Goal: Task Accomplishment & Management: Manage account settings

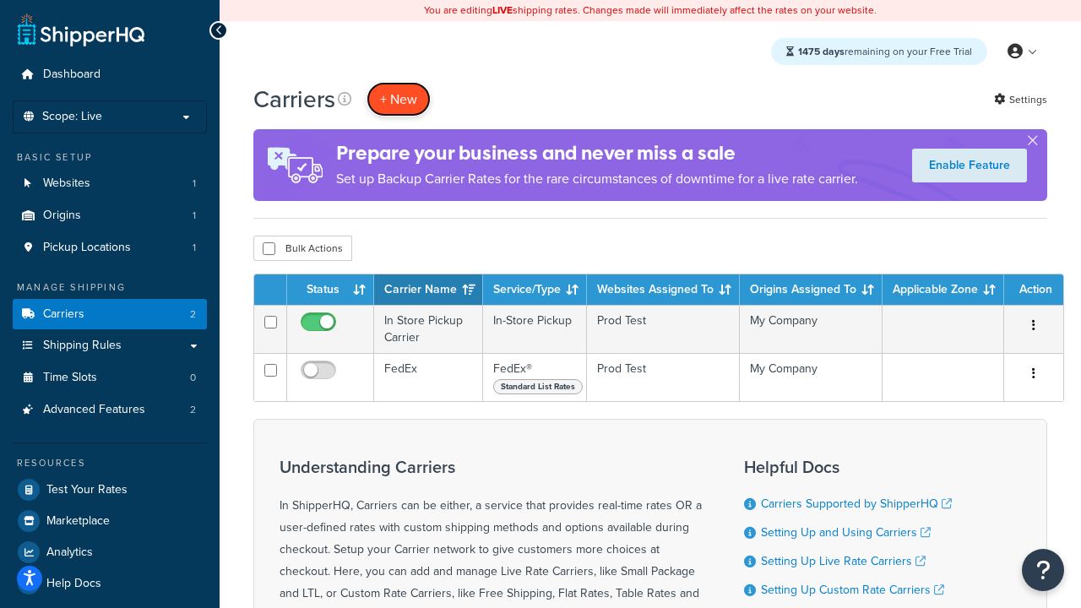
click at [398, 99] on button "+ New" at bounding box center [398, 99] width 64 height 35
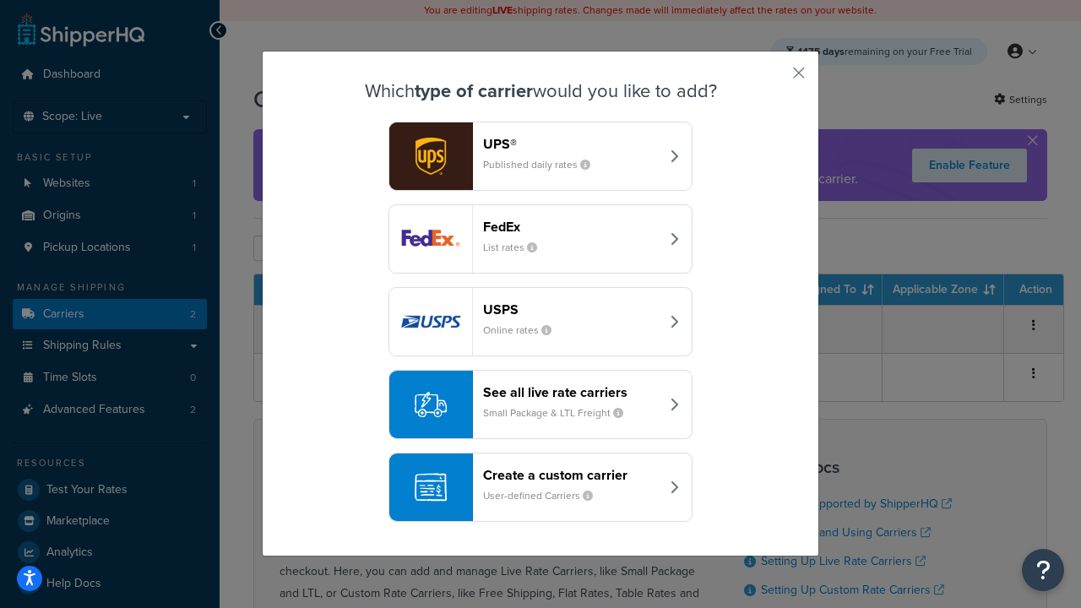
click at [540, 239] on div "FedEx List rates" at bounding box center [571, 239] width 176 height 41
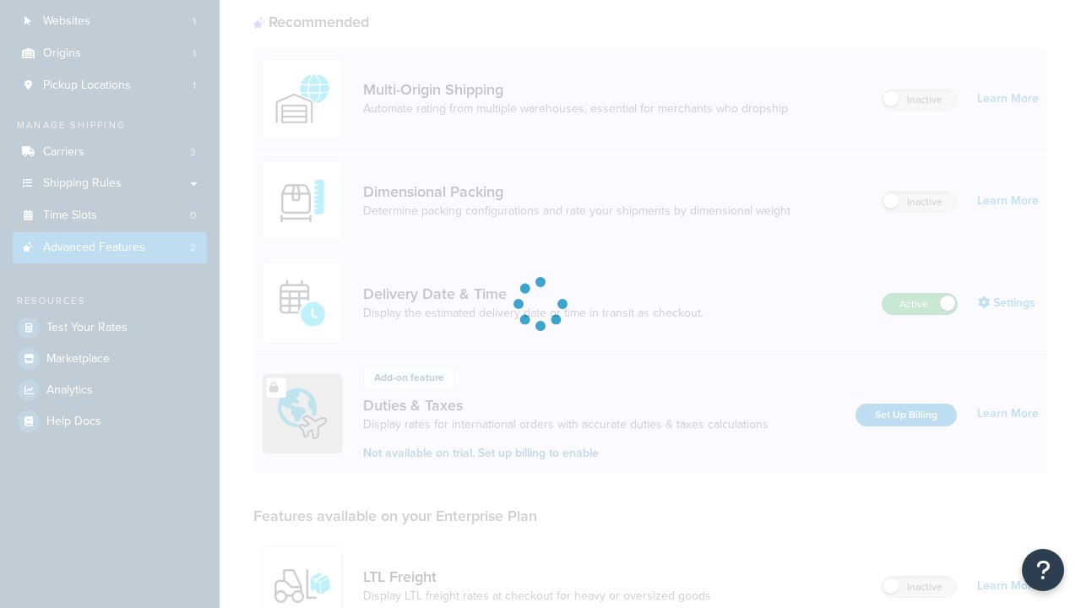
click at [919, 294] on label "Active" at bounding box center [919, 304] width 74 height 20
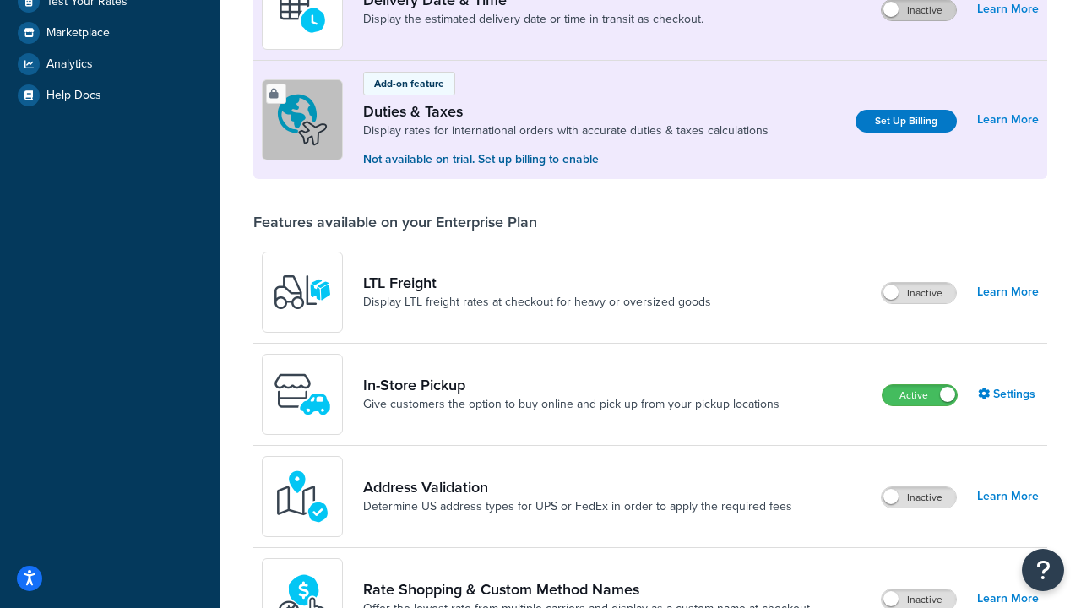
scroll to position [424, 0]
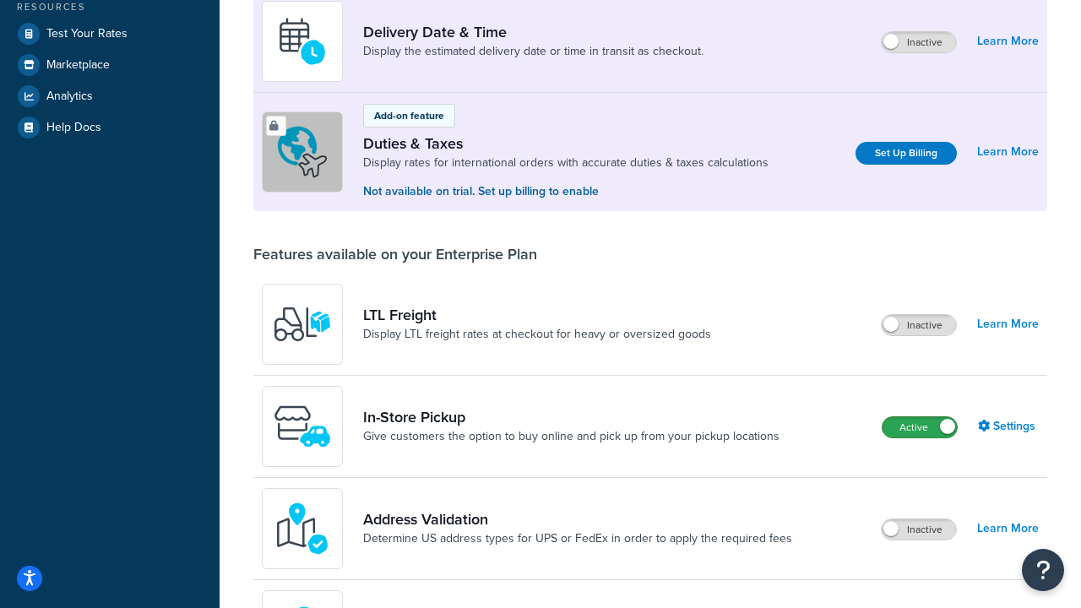
click at [919, 427] on label "Active" at bounding box center [919, 427] width 74 height 20
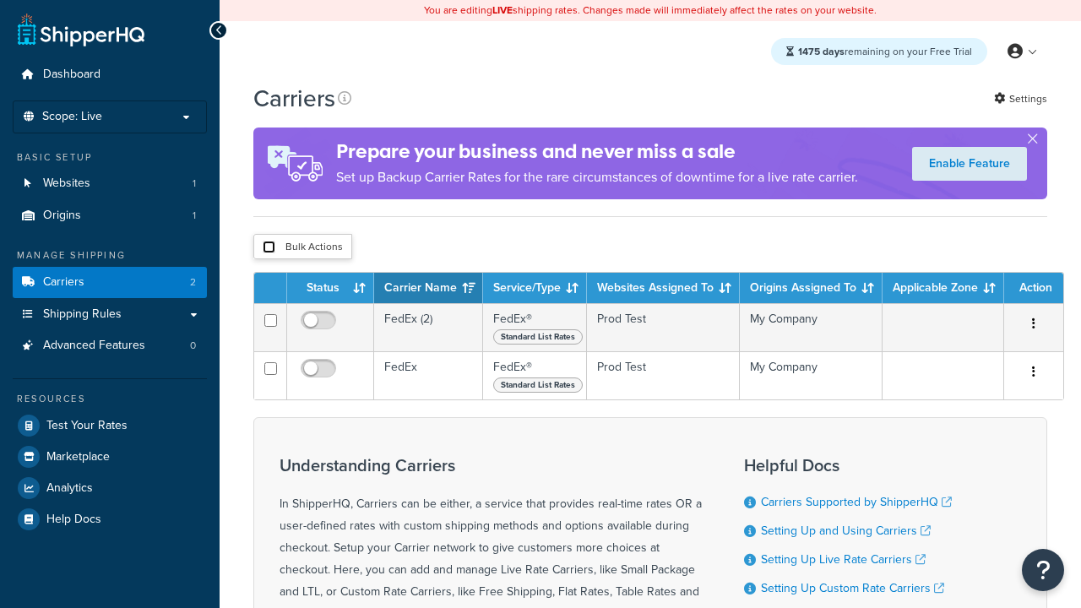
click at [268, 249] on input "checkbox" at bounding box center [269, 247] width 13 height 13
checkbox input "true"
click at [0, 0] on button "Delete" at bounding box center [0, 0] width 0 height 0
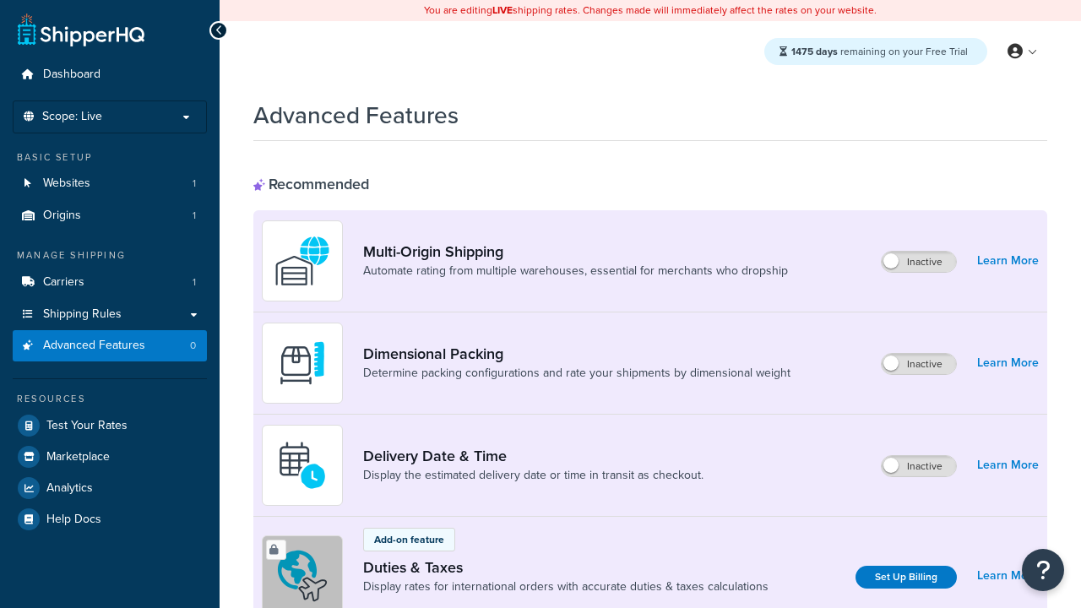
scroll to position [547, 0]
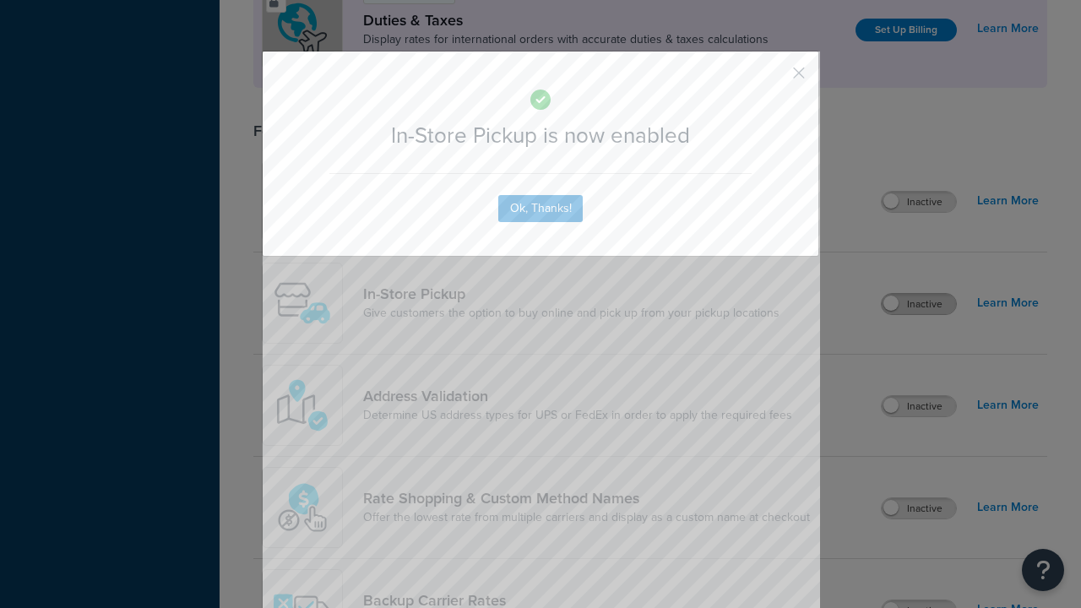
scroll to position [0, 0]
click at [773, 77] on button "button" at bounding box center [774, 79] width 4 height 4
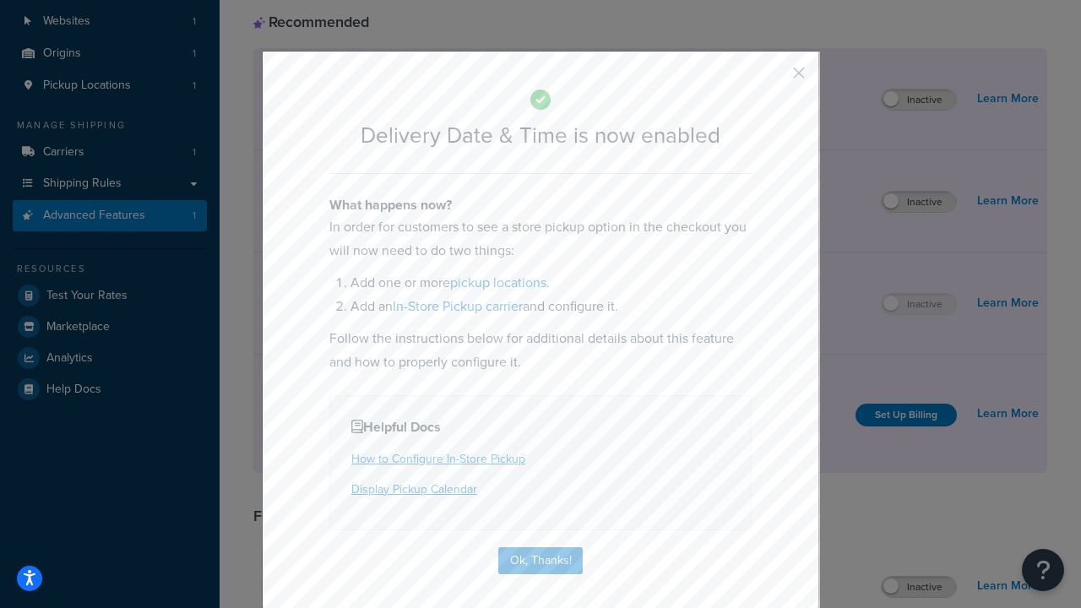
click at [773, 79] on button "button" at bounding box center [774, 79] width 4 height 4
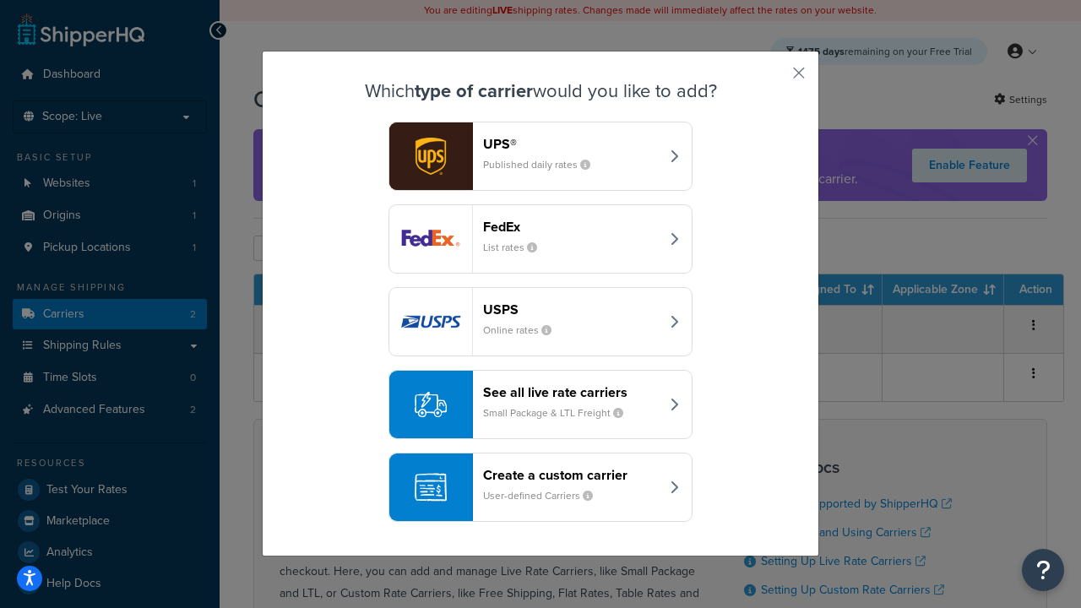
click at [540, 487] on div "Create a custom carrier User-defined Carriers" at bounding box center [571, 487] width 176 height 41
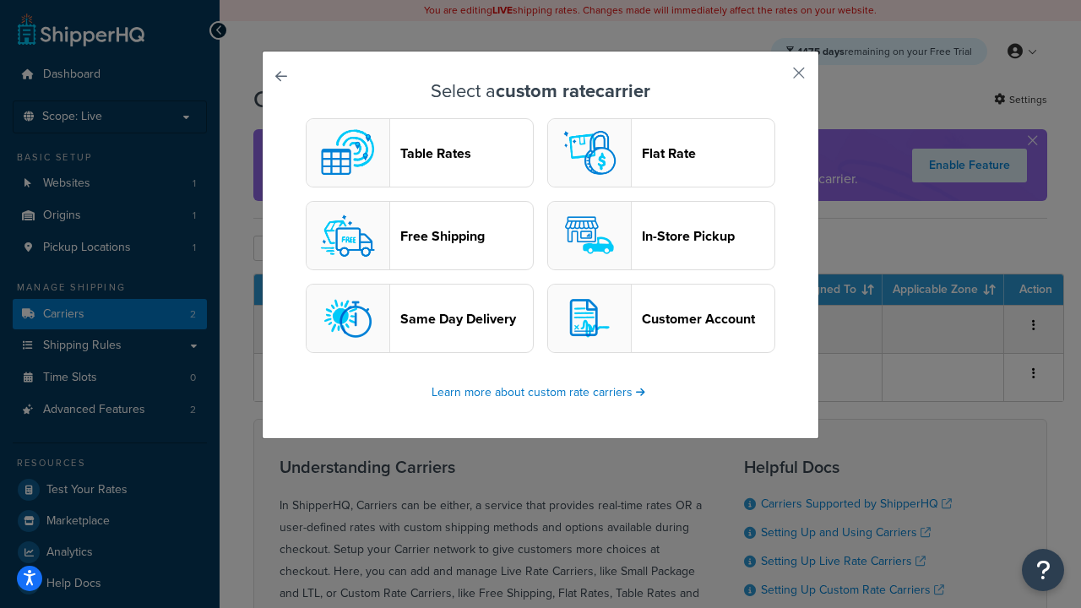
click at [661, 236] on header "In-Store Pickup" at bounding box center [708, 236] width 133 height 16
